Goal: Transaction & Acquisition: Purchase product/service

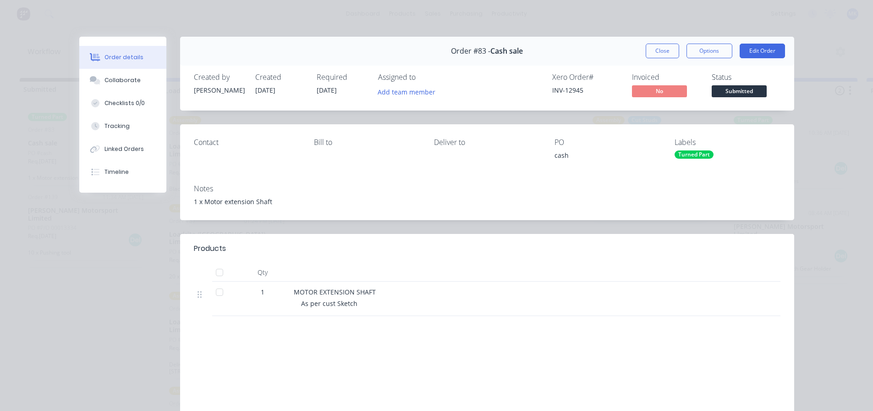
click at [654, 49] on button "Close" at bounding box center [662, 51] width 33 height 15
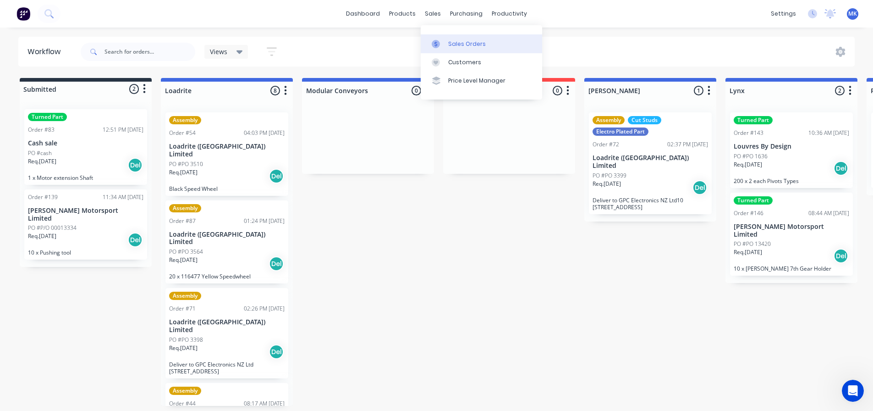
click at [452, 40] on div "Sales Orders" at bounding box center [467, 44] width 38 height 8
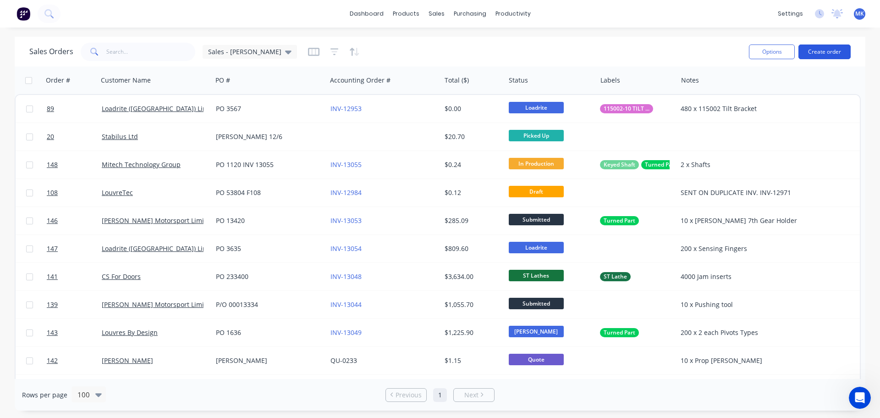
click at [818, 54] on button "Create order" at bounding box center [825, 51] width 52 height 15
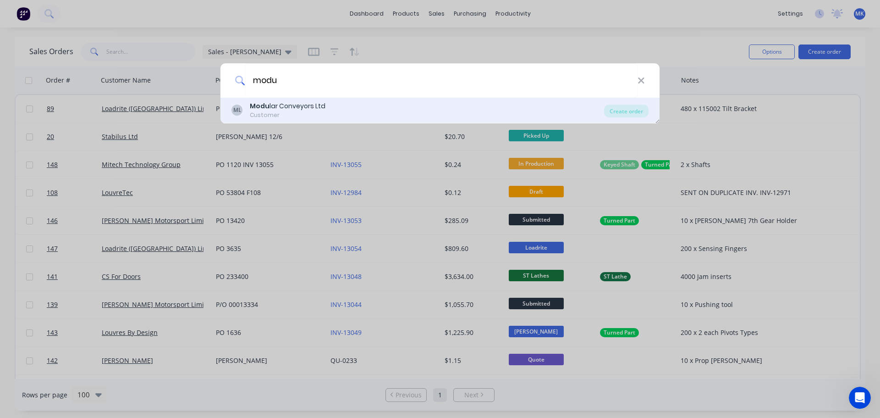
type input "modu"
click at [294, 107] on div "Modu lar Conveyors Ltd" at bounding box center [288, 106] width 76 height 10
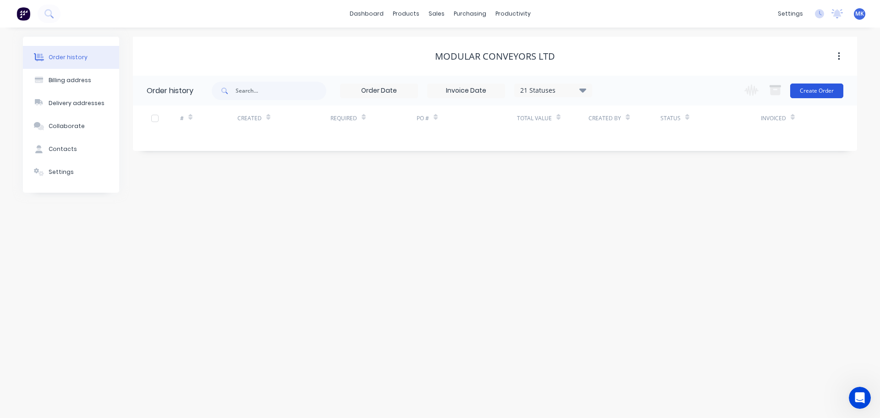
click at [818, 94] on button "Create Order" at bounding box center [816, 90] width 53 height 15
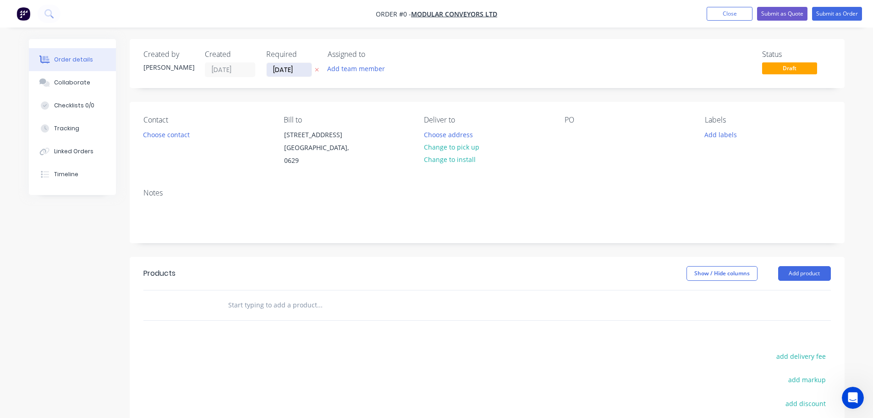
click at [289, 72] on input "[DATE]" at bounding box center [289, 70] width 45 height 14
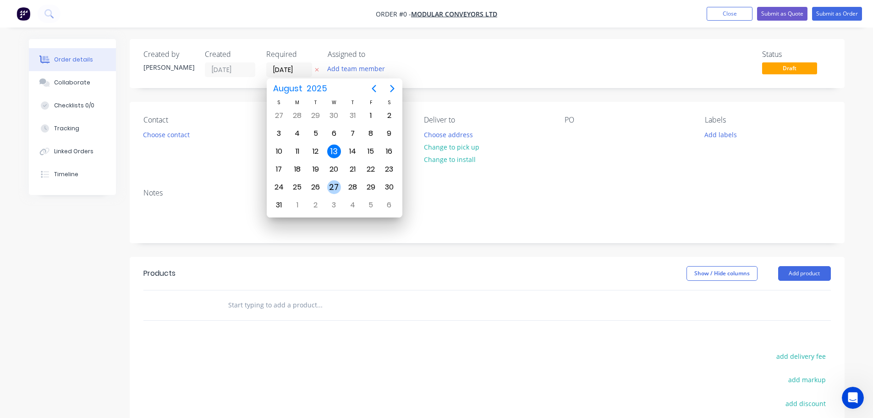
click at [333, 185] on div "27" at bounding box center [334, 187] width 14 height 14
type input "[DATE]"
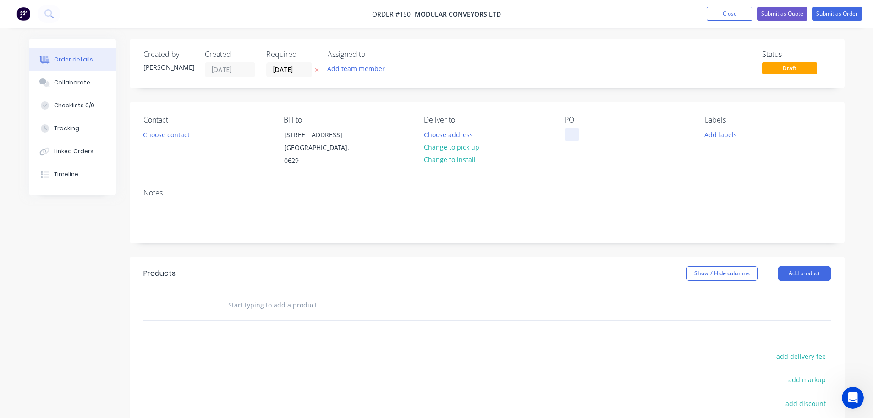
click at [569, 127] on div "PO" at bounding box center [628, 142] width 126 height 52
click at [573, 133] on div at bounding box center [572, 134] width 15 height 13
click at [578, 135] on div "84332" at bounding box center [581, 134] width 33 height 13
click at [563, 189] on div "Notes" at bounding box center [487, 192] width 688 height 9
click at [265, 304] on input "text" at bounding box center [319, 305] width 183 height 18
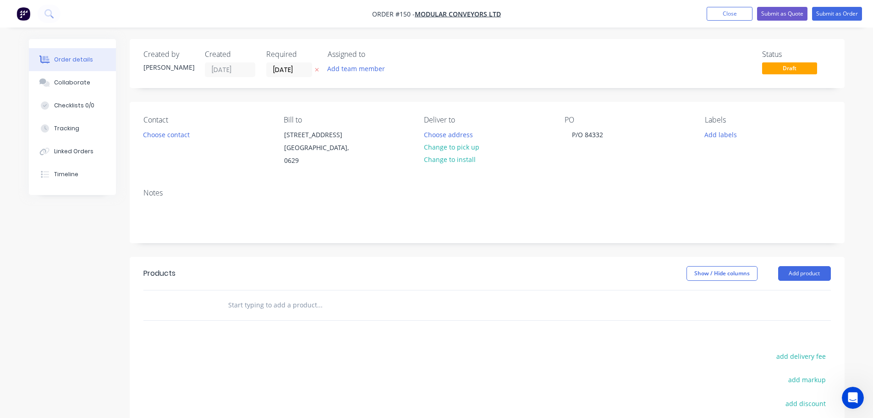
type input "d"
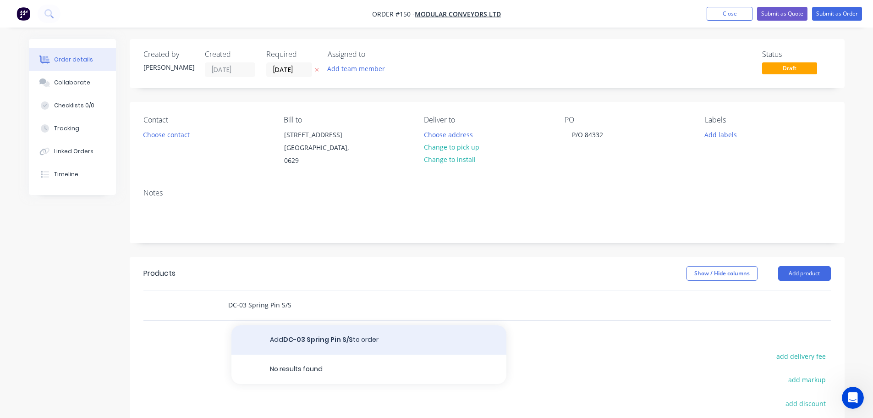
type input "DC-03 Spring Pin S/S"
click at [305, 335] on button "Add DC-03 Spring Pin S/S to order" at bounding box center [368, 339] width 275 height 29
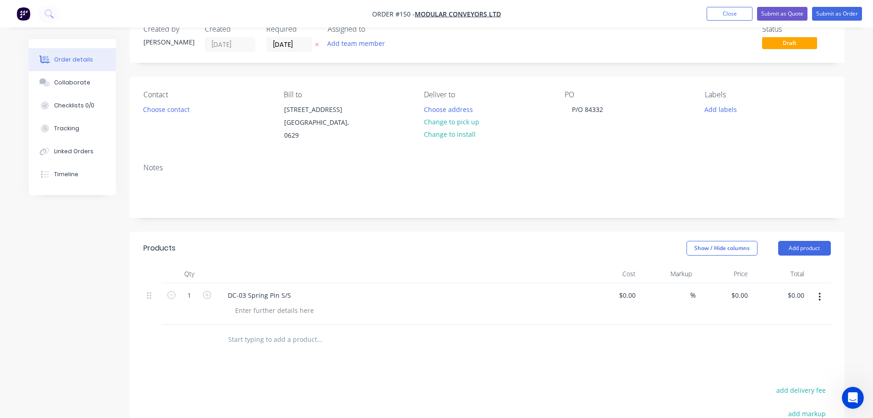
scroll to position [46, 0]
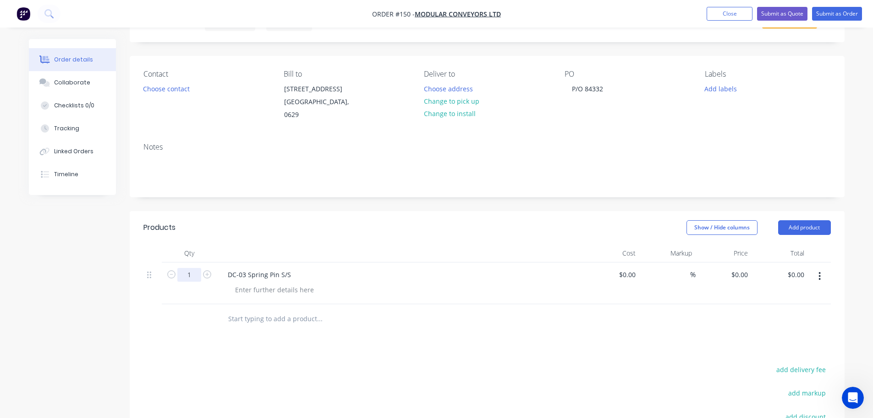
click at [189, 273] on input "1" at bounding box center [189, 275] width 24 height 14
type input "30"
click at [364, 332] on div at bounding box center [382, 319] width 330 height 30
click at [735, 270] on div "0 $0.00" at bounding box center [724, 283] width 56 height 42
type input "$9.93"
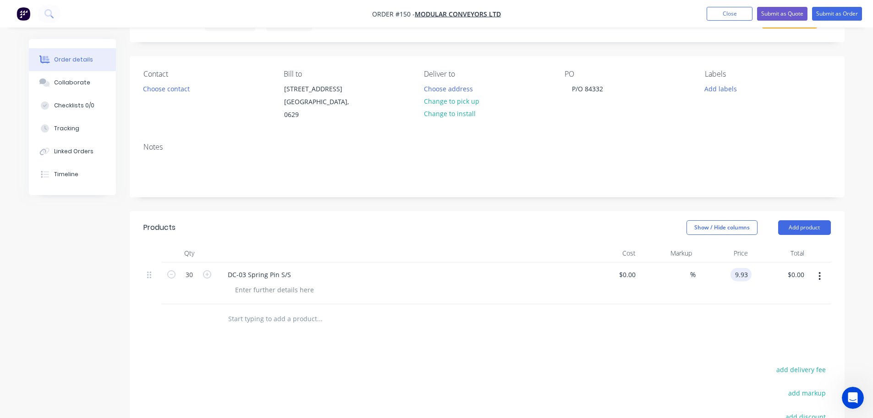
type input "$297.90"
click at [692, 349] on div "Products Show / Hide columns Add product Qty Cost Markup Price Total 30 DC-03 S…" at bounding box center [487, 382] width 715 height 343
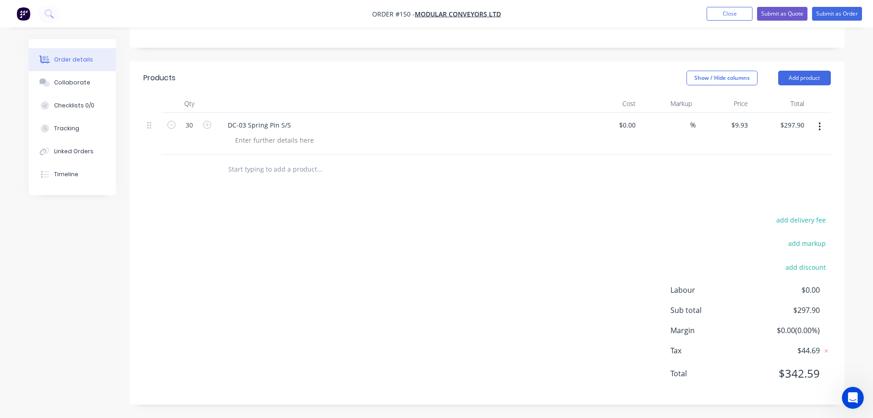
scroll to position [196, 0]
click at [833, 15] on button "Submit as Order" at bounding box center [837, 14] width 50 height 14
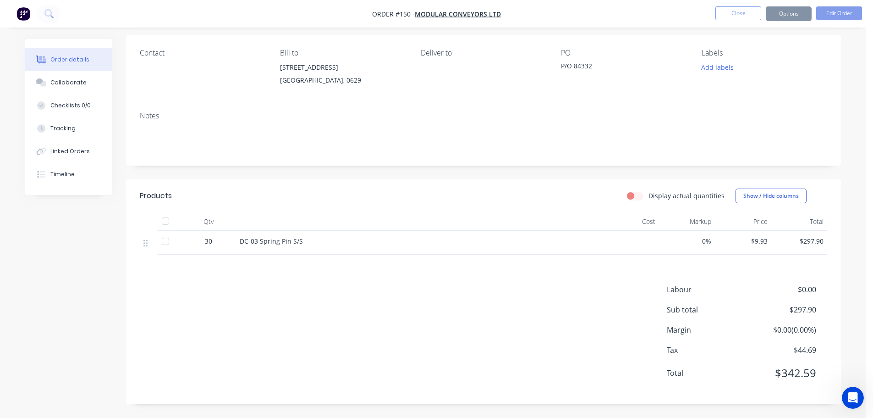
scroll to position [0, 0]
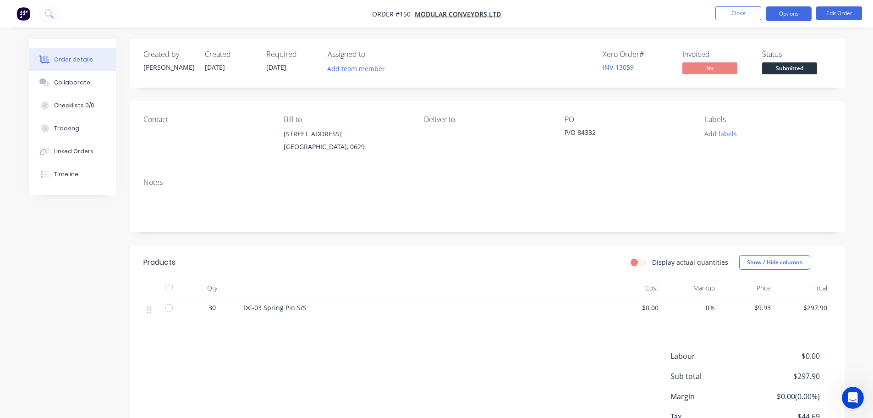
click at [781, 11] on button "Options" at bounding box center [789, 13] width 46 height 15
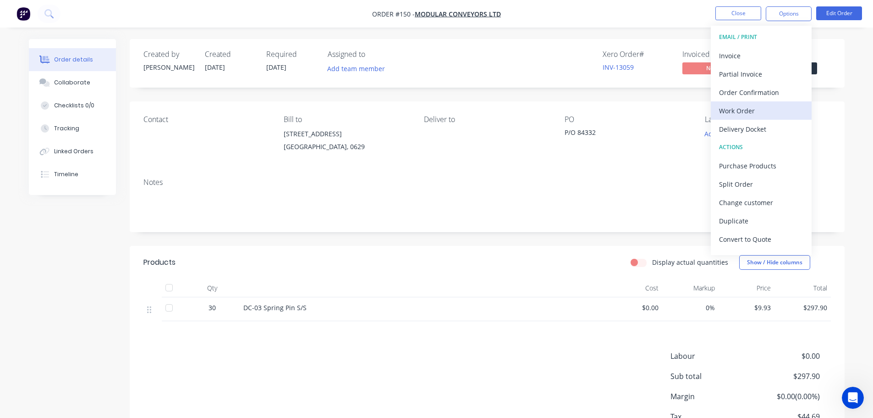
click at [754, 112] on div "Work Order" at bounding box center [761, 110] width 84 height 13
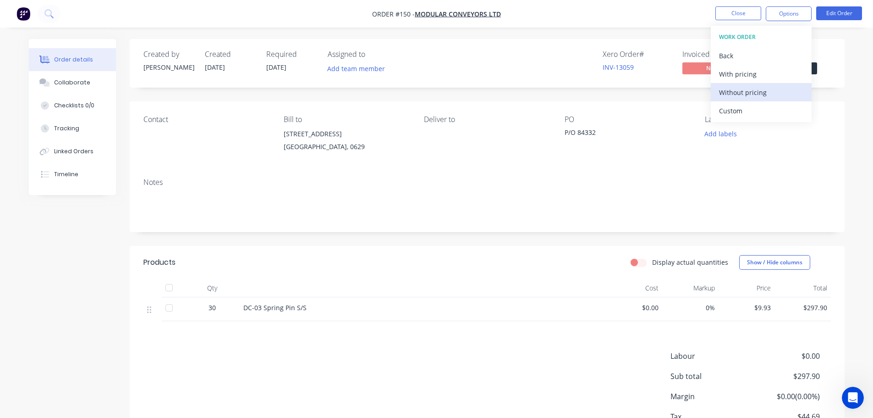
click at [739, 90] on div "Without pricing" at bounding box center [761, 92] width 84 height 13
